Goal: Information Seeking & Learning: Find contact information

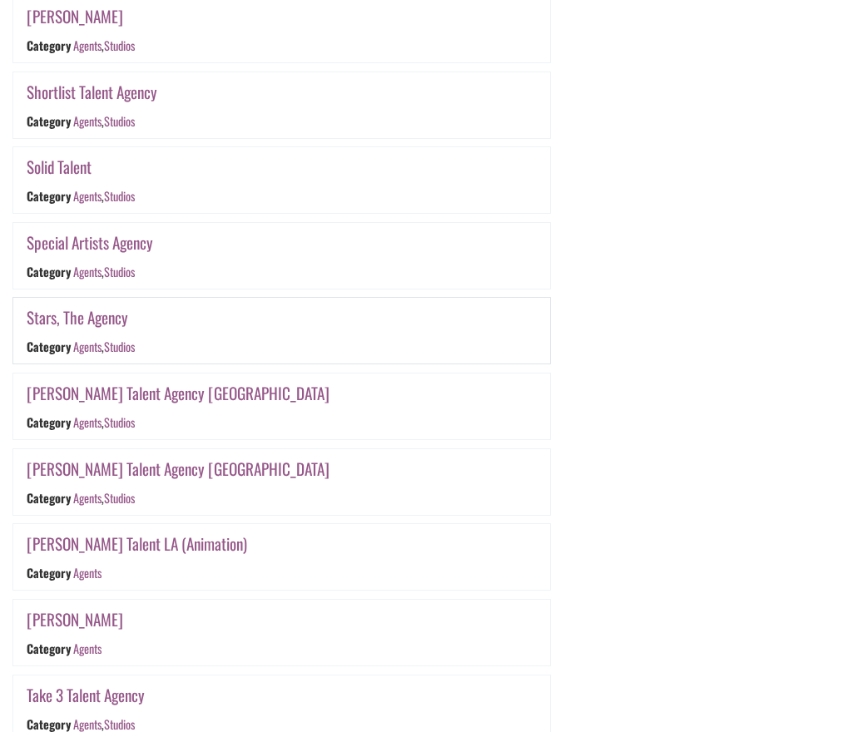
scroll to position [2163, 0]
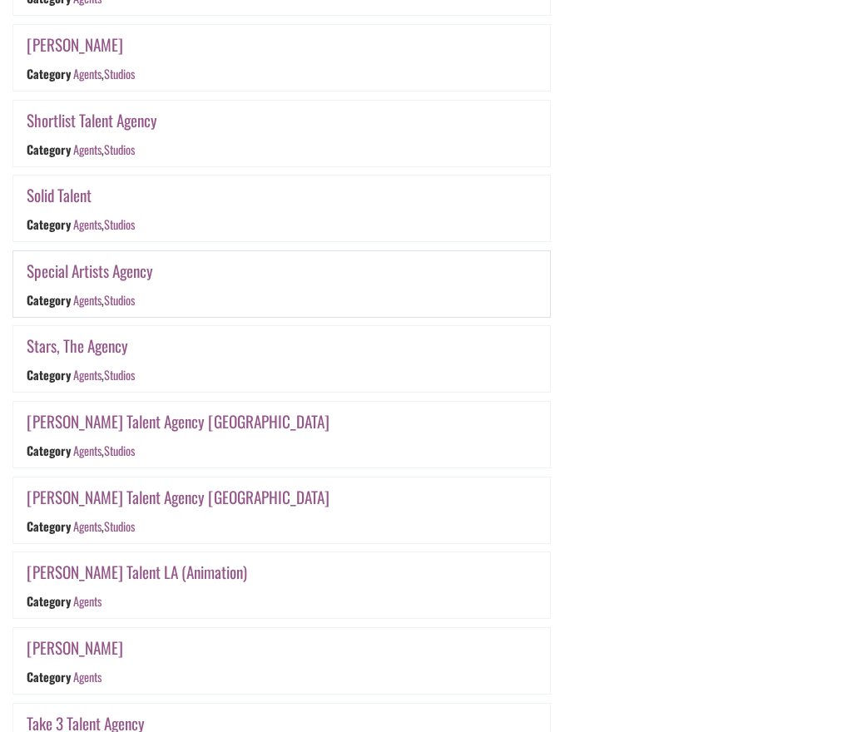
click at [110, 270] on link "Special Artists Agency" at bounding box center [90, 271] width 126 height 24
click at [89, 345] on link "Stars, The Agency" at bounding box center [77, 346] width 101 height 24
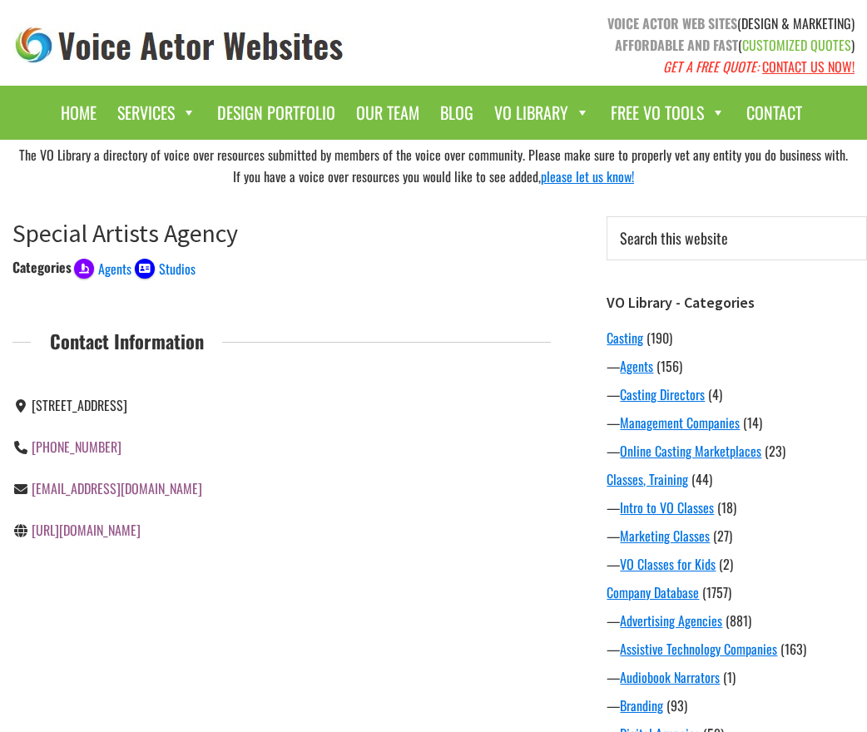
click at [104, 540] on link "http://www.specialartists.com" at bounding box center [86, 530] width 109 height 20
click at [111, 531] on link "[URL][DOMAIN_NAME]" at bounding box center [86, 530] width 109 height 20
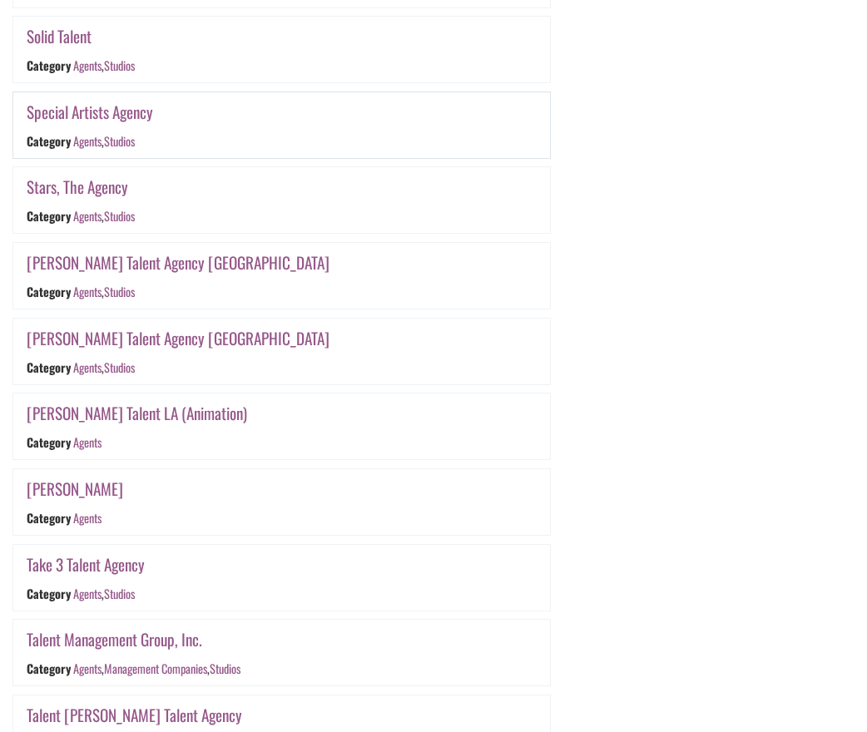
scroll to position [2334, 0]
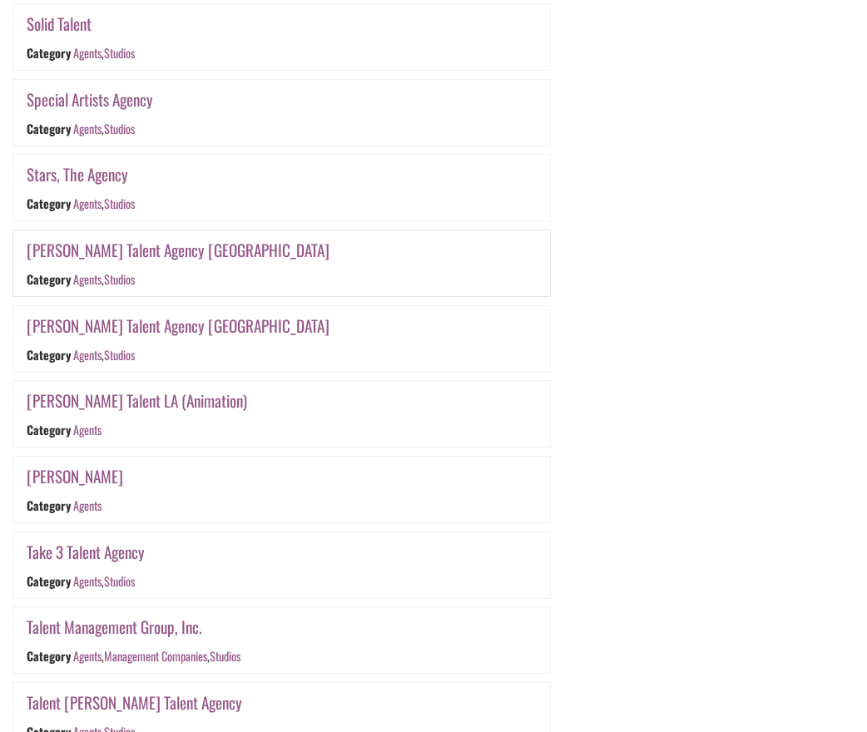
click at [170, 249] on link "Stewart Talent Agency Chicago" at bounding box center [178, 250] width 303 height 24
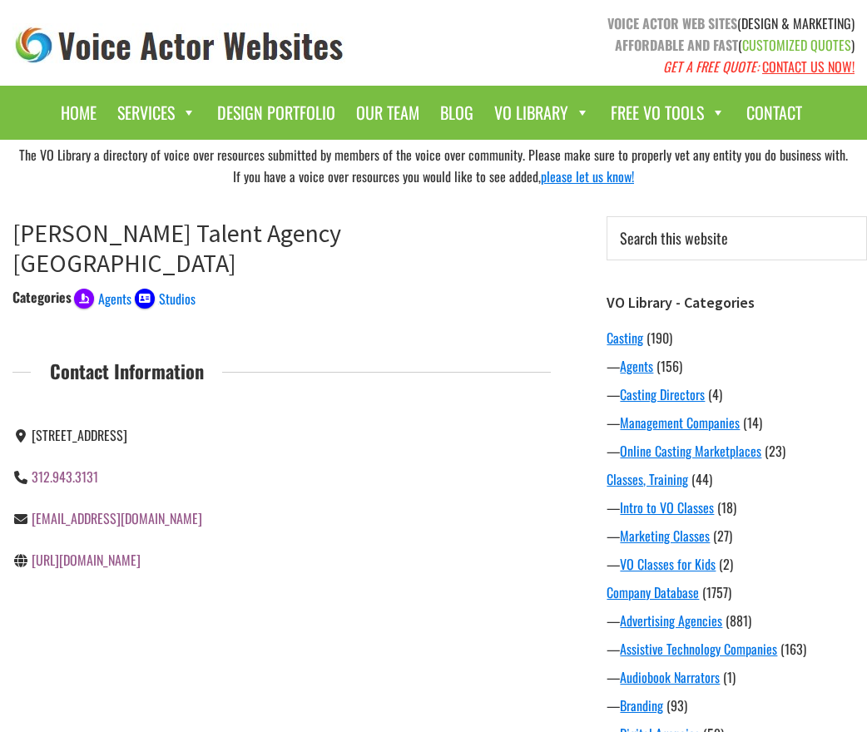
click at [95, 550] on link "[URL][DOMAIN_NAME]" at bounding box center [86, 560] width 109 height 20
